Goal: Check status

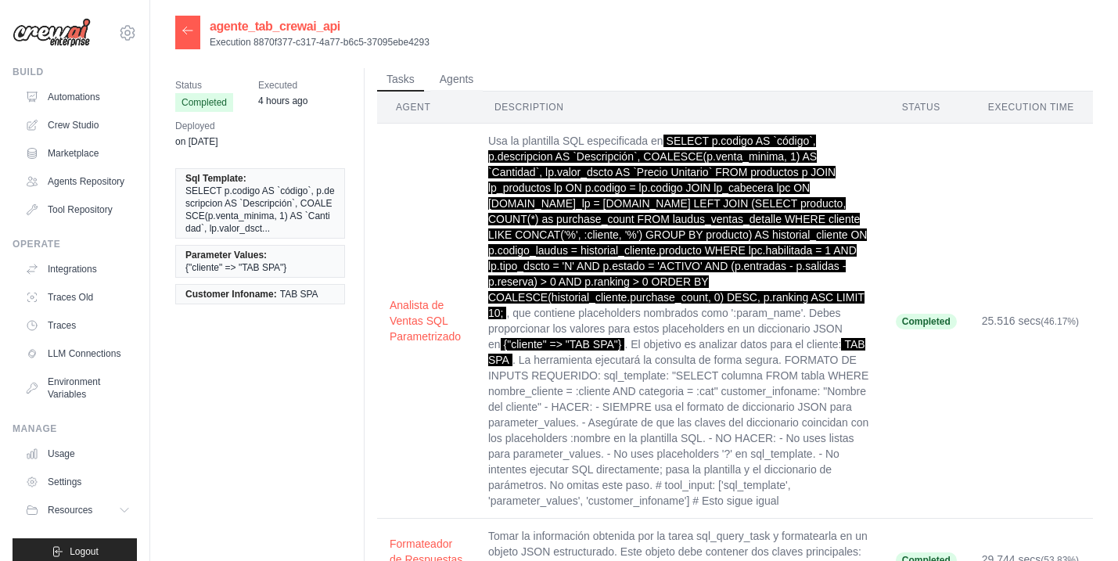
click at [185, 25] on icon at bounding box center [187, 30] width 13 height 13
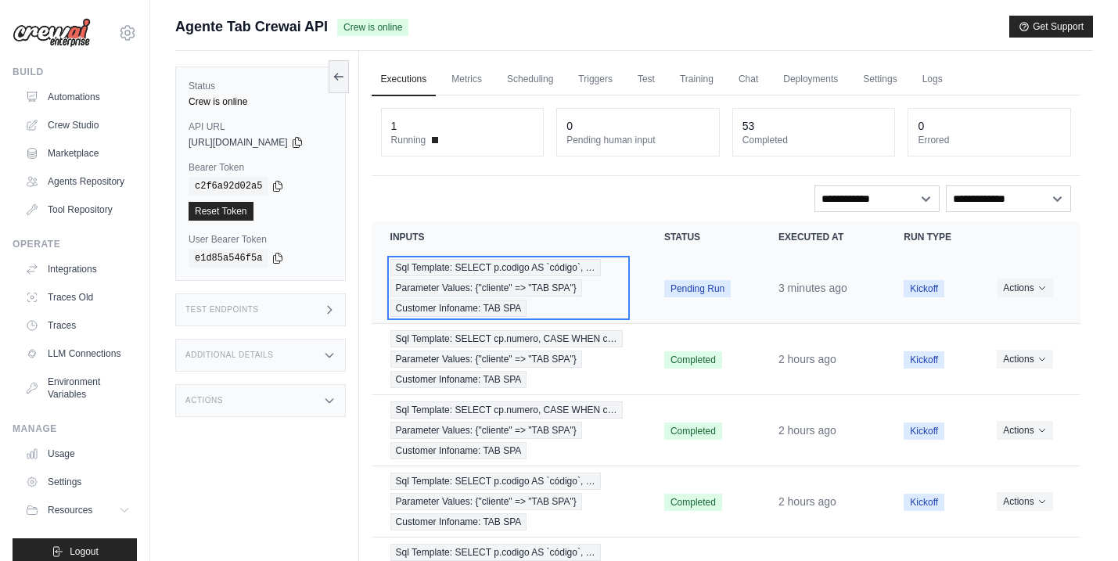
click at [488, 271] on span "Sql Template: SELECT p.codigo AS `código`, …" at bounding box center [495, 267] width 210 height 17
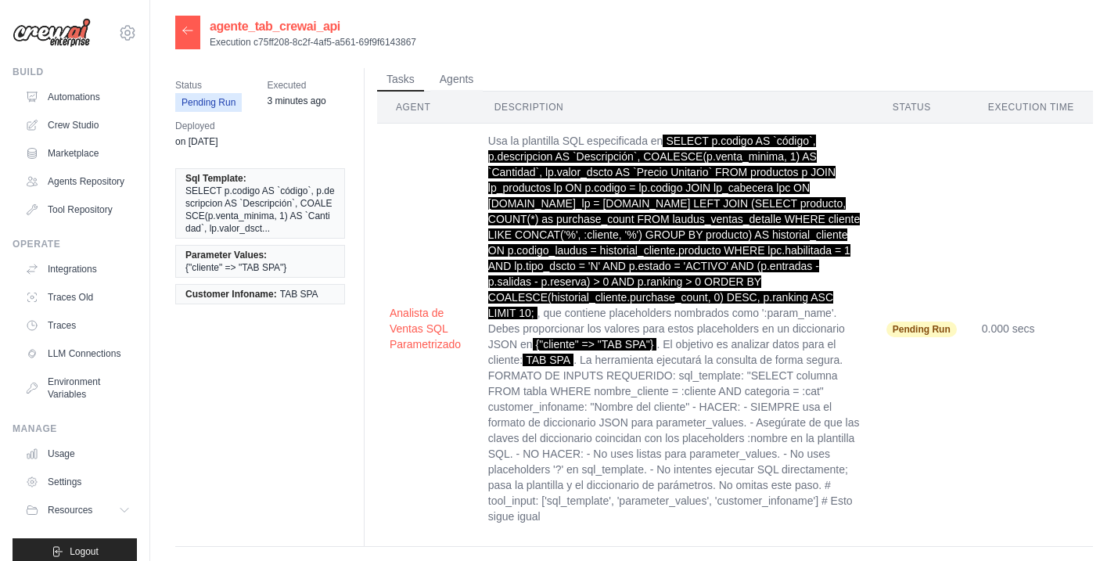
click at [188, 33] on icon at bounding box center [187, 30] width 13 height 13
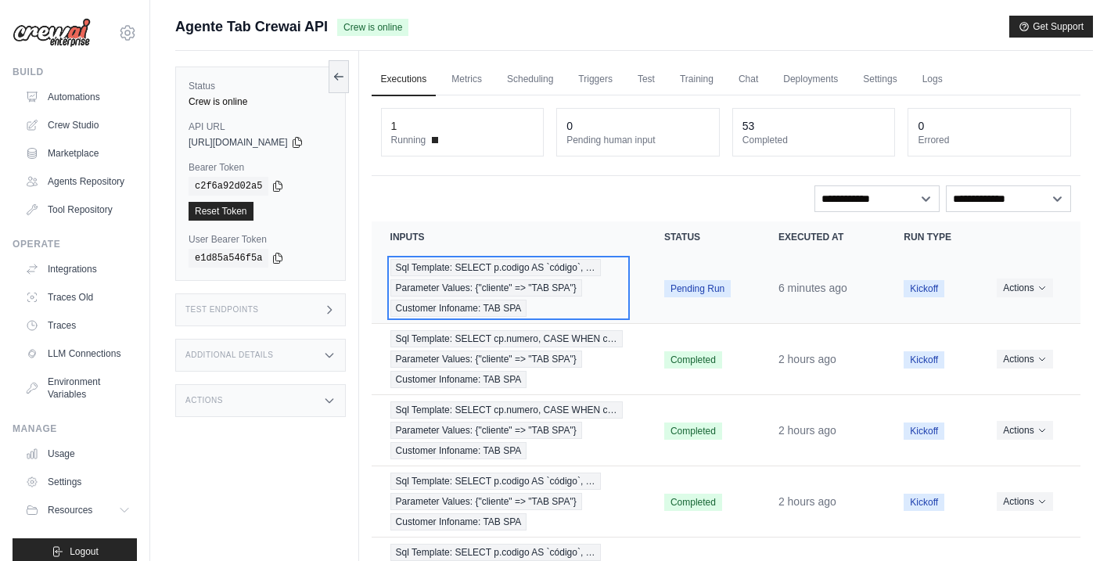
click at [556, 271] on span "Sql Template: SELECT p.codigo AS `código`, …" at bounding box center [495, 267] width 210 height 17
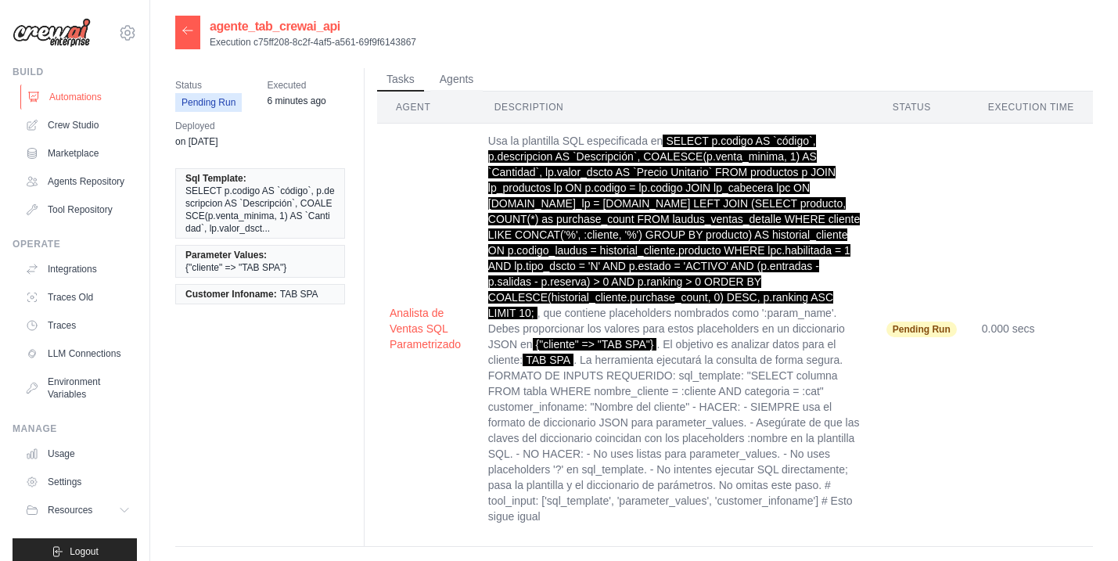
click at [74, 94] on link "Automations" at bounding box center [79, 96] width 118 height 25
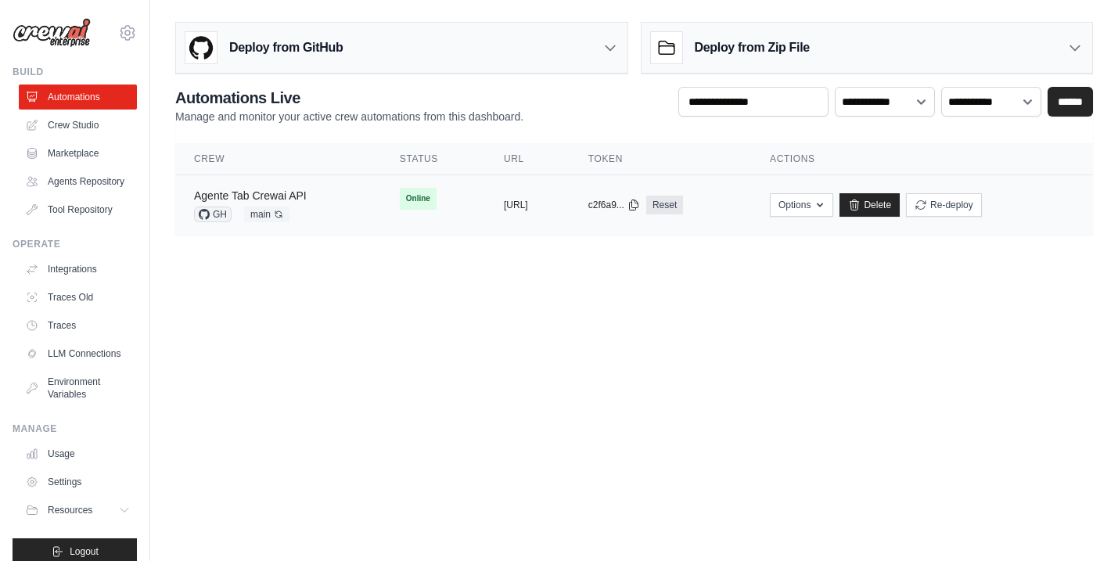
click at [289, 191] on link "Agente Tab Crewai API" at bounding box center [250, 195] width 113 height 13
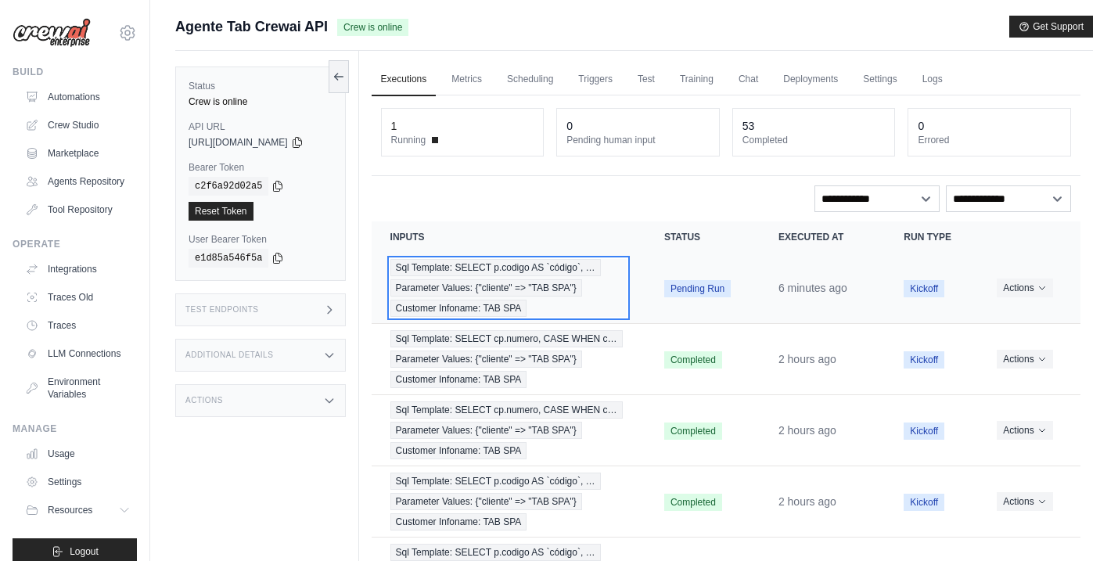
click at [541, 277] on div "Sql Template: SELECT p.codigo AS `código`, … Parameter Values: {"cliente" => "T…" at bounding box center [508, 288] width 236 height 58
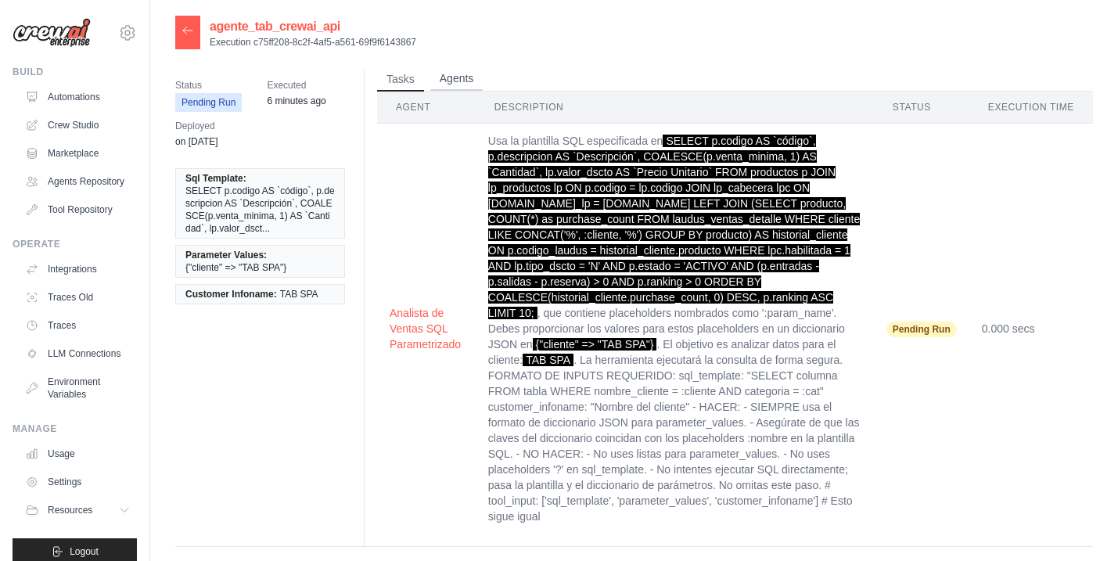
click at [477, 85] on button "Agents" at bounding box center [456, 78] width 53 height 23
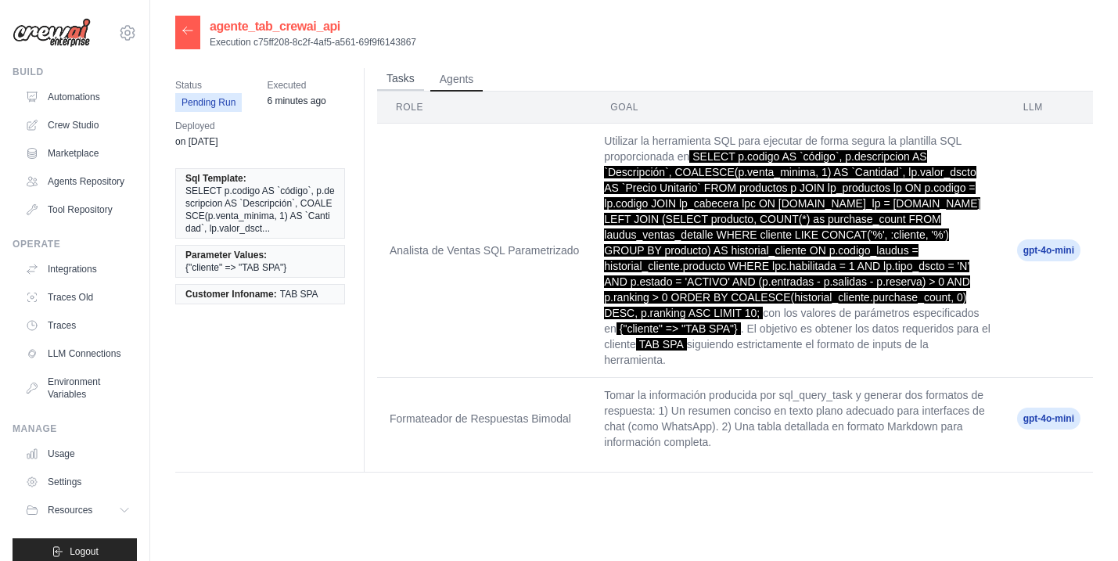
click at [393, 77] on button "Tasks" at bounding box center [400, 78] width 47 height 23
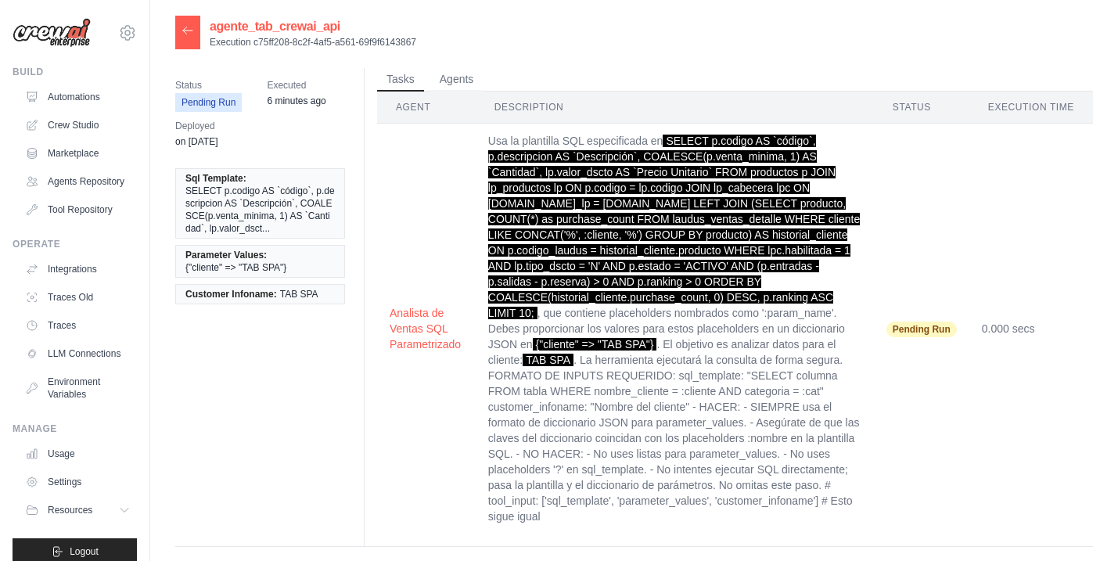
click at [183, 31] on icon at bounding box center [187, 30] width 9 height 7
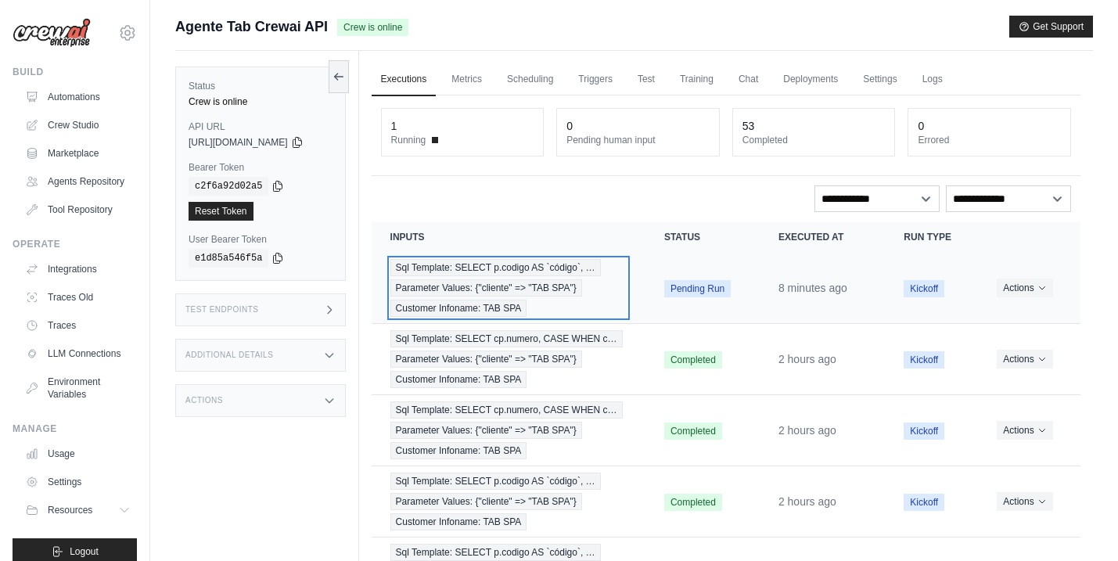
click at [521, 277] on div "Sql Template: SELECT p.codigo AS `código`, … Parameter Values: {"cliente" => "T…" at bounding box center [508, 288] width 236 height 58
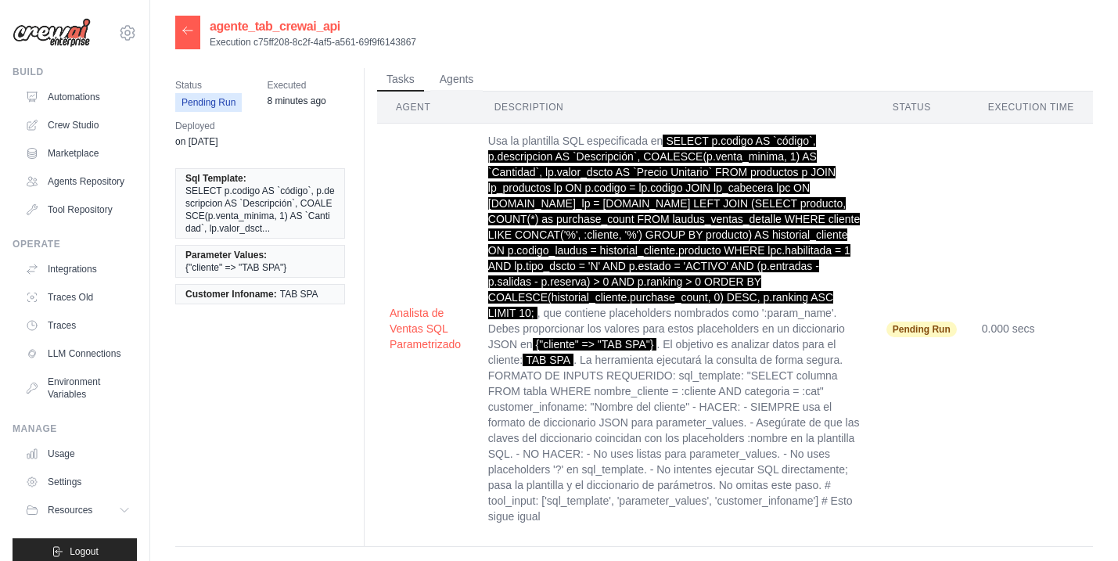
click at [174, 32] on div "agente_tab_crewai_api Execution c75ff208-8c2f-4af5-a561-69f9f6143867 Status Pen…" at bounding box center [633, 296] width 967 height 561
click at [183, 31] on icon at bounding box center [187, 30] width 9 height 7
